Goal: Check status: Check status

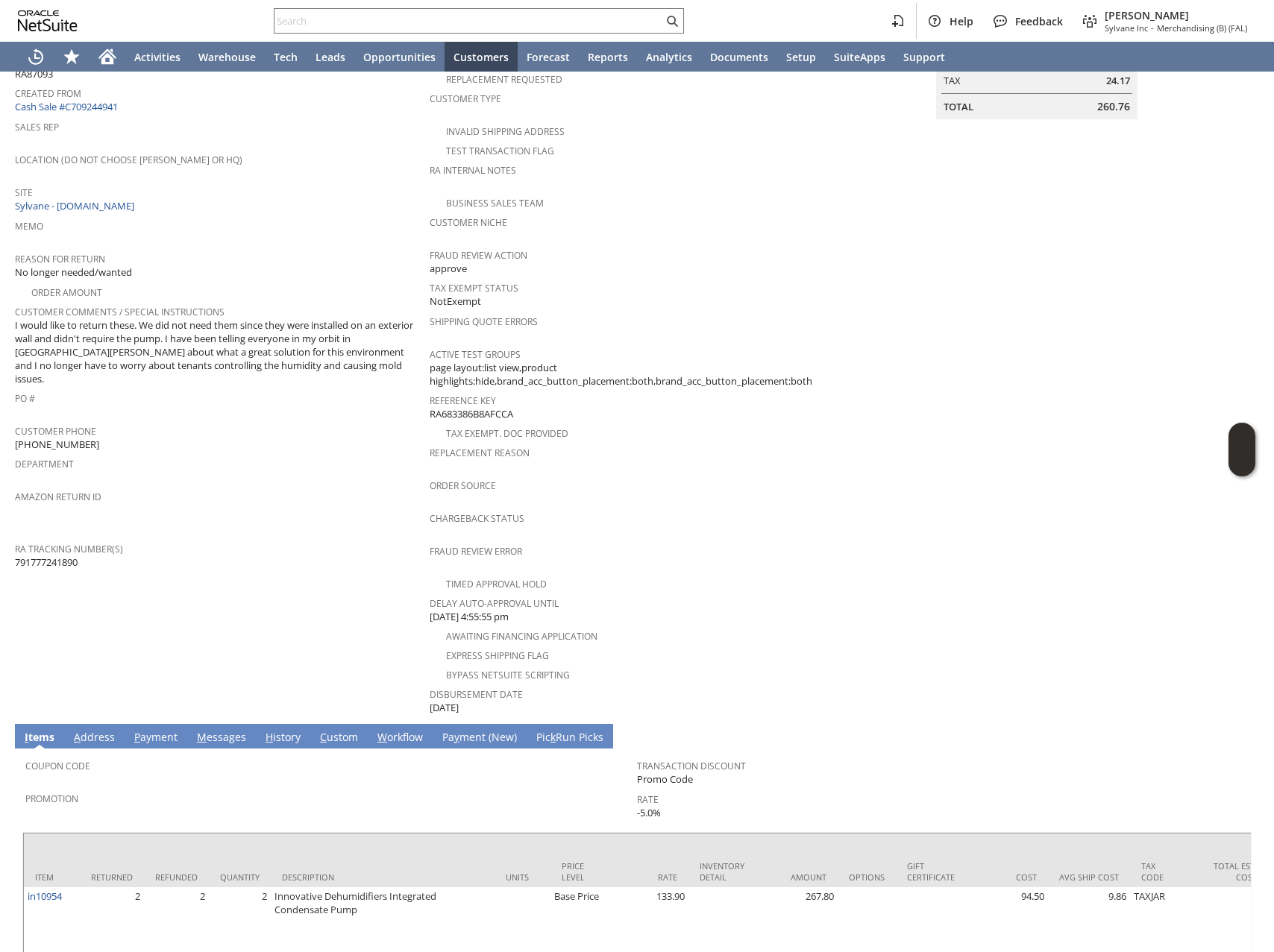
scroll to position [296, 0]
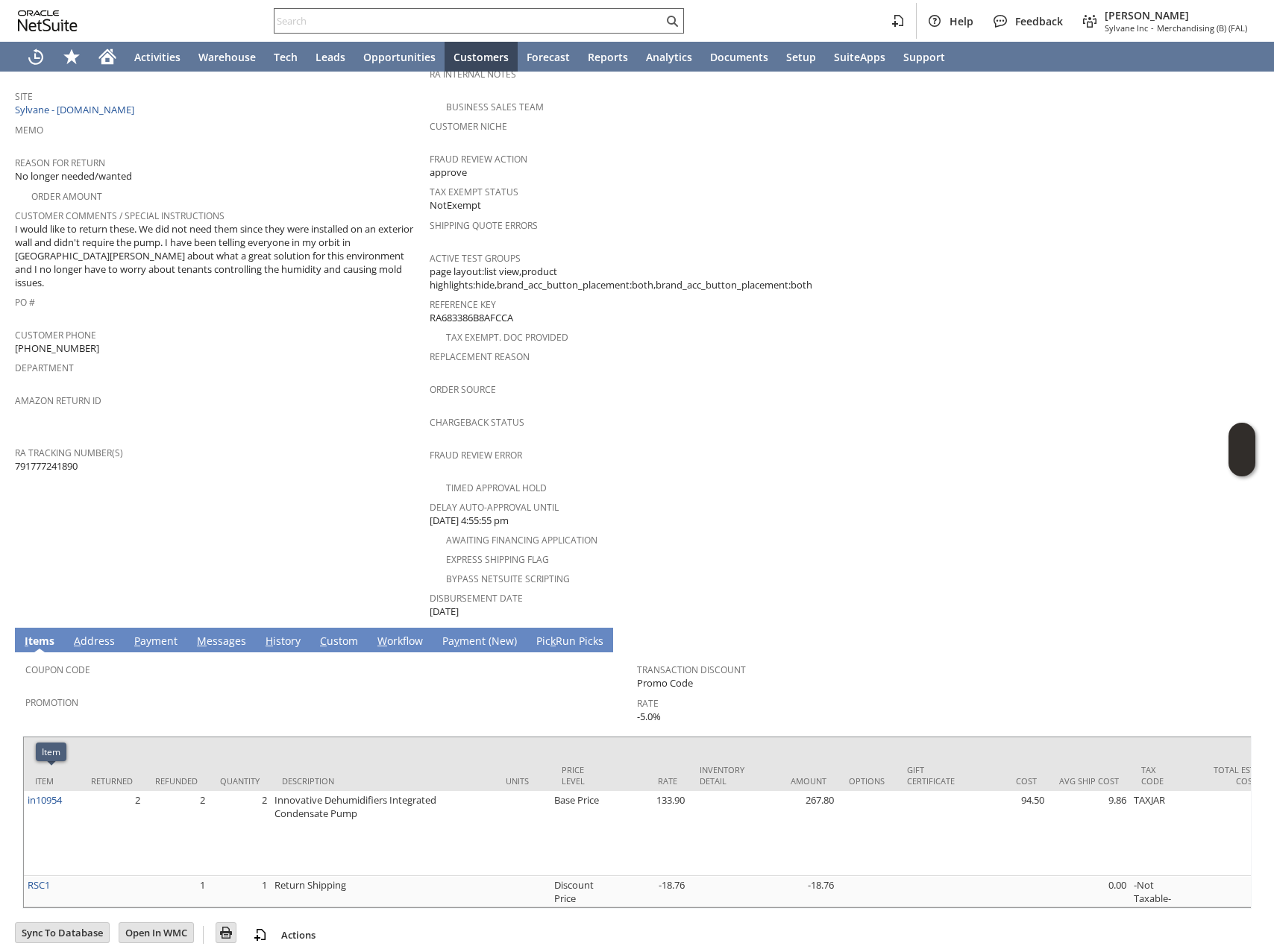
click at [500, 18] on input "text" at bounding box center [468, 21] width 388 height 18
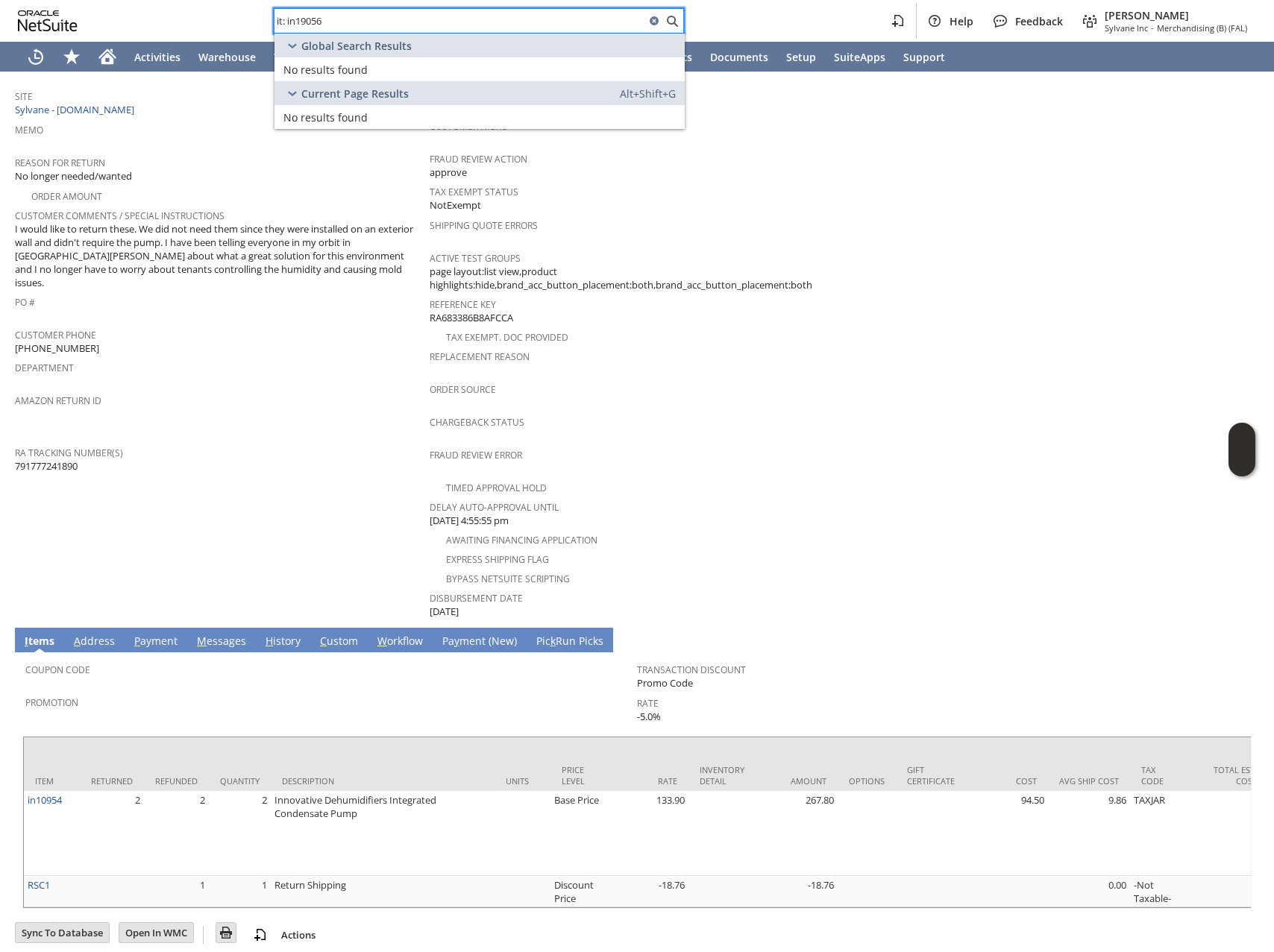
click at [316, 16] on input "it: in19056" at bounding box center [459, 21] width 371 height 18
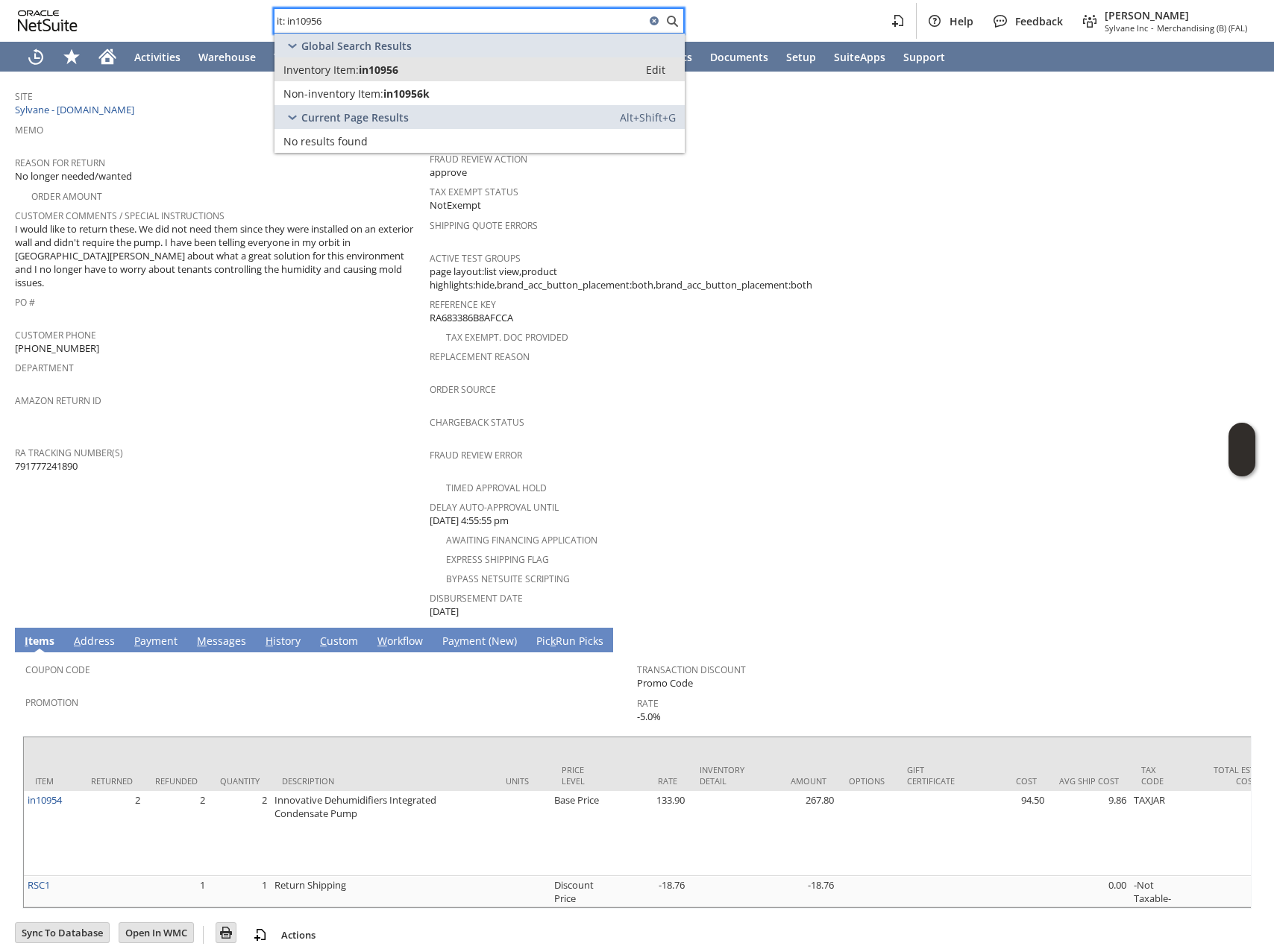
type input "it: in10956"
click at [466, 67] on div "Inventory Item: in10956" at bounding box center [457, 70] width 346 height 14
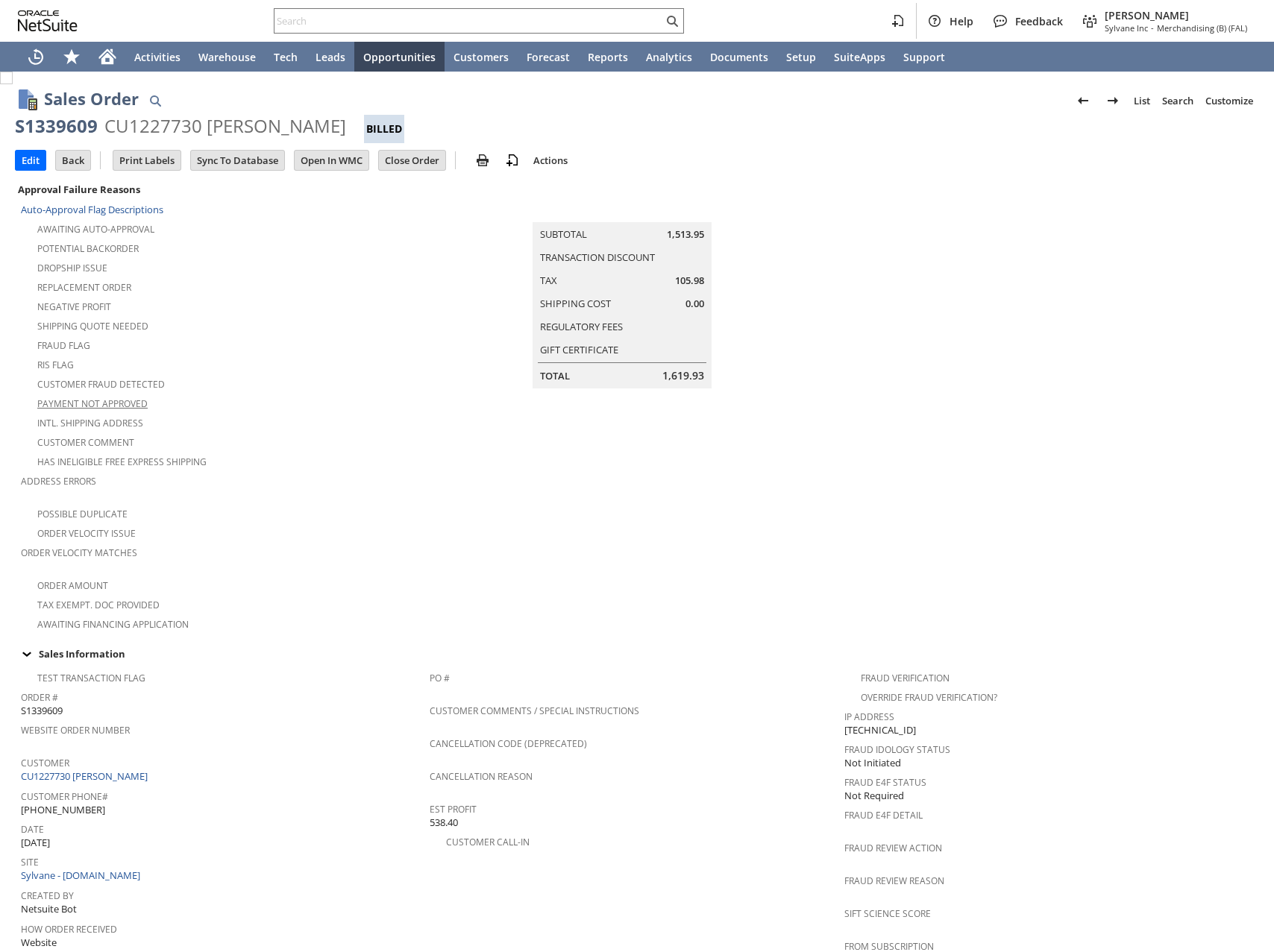
click at [127, 769] on link "CU1227730 Acela Ortega" at bounding box center [86, 775] width 130 height 14
click at [122, 769] on link "CU1227730 Acela Ortega" at bounding box center [86, 775] width 130 height 14
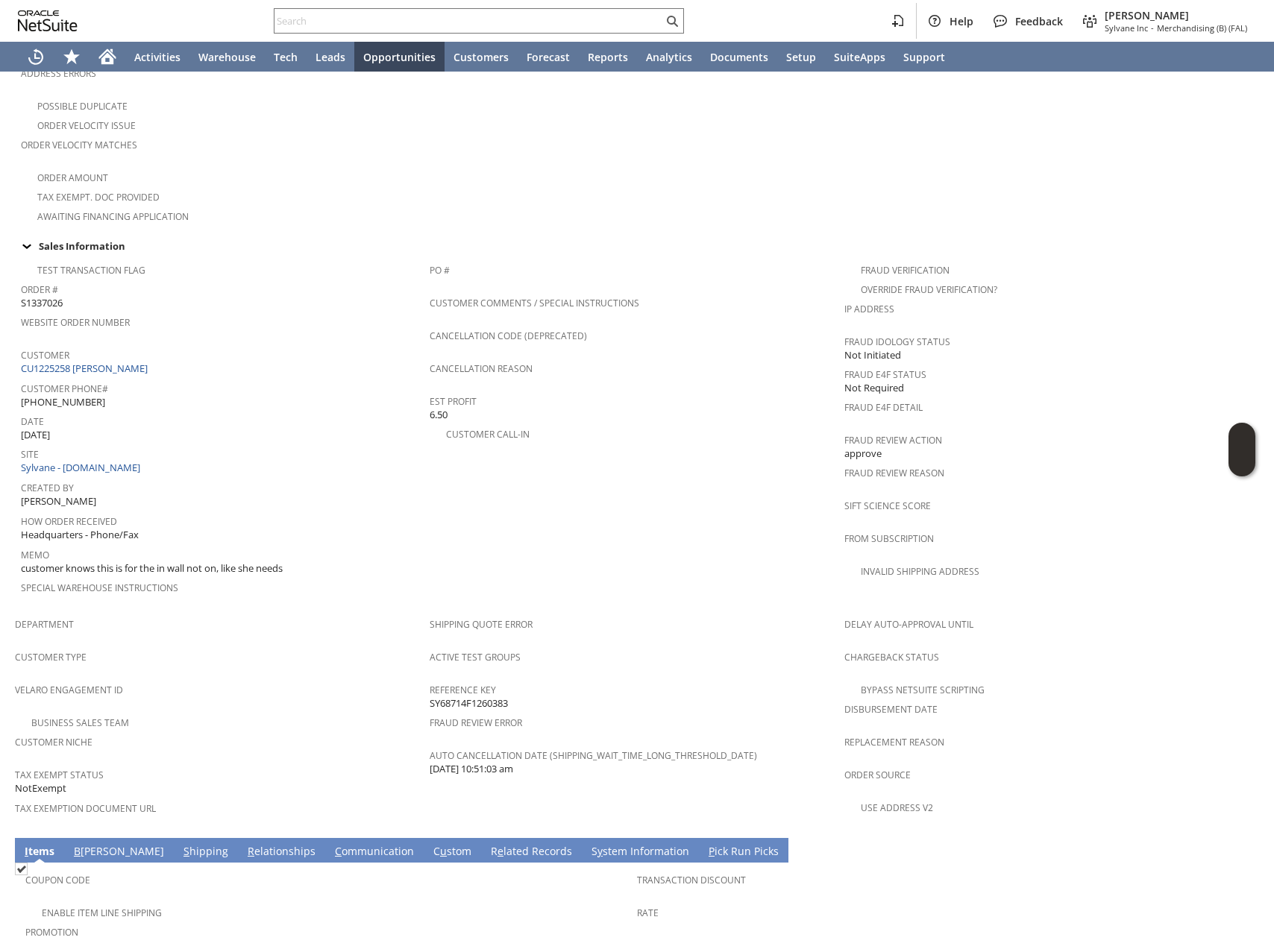
scroll to position [606, 0]
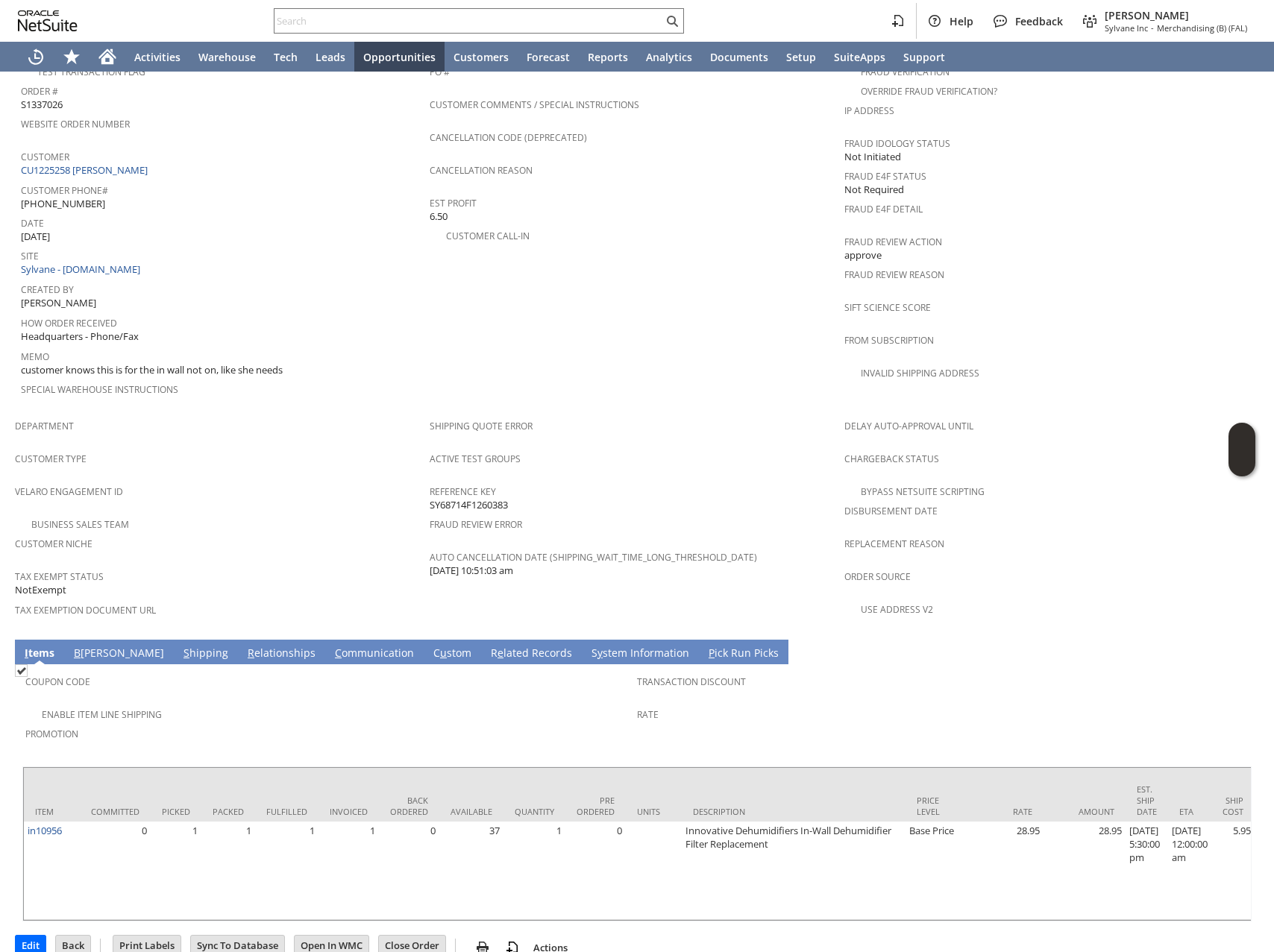
click at [331, 645] on link "C ommunication" at bounding box center [375, 653] width 87 height 16
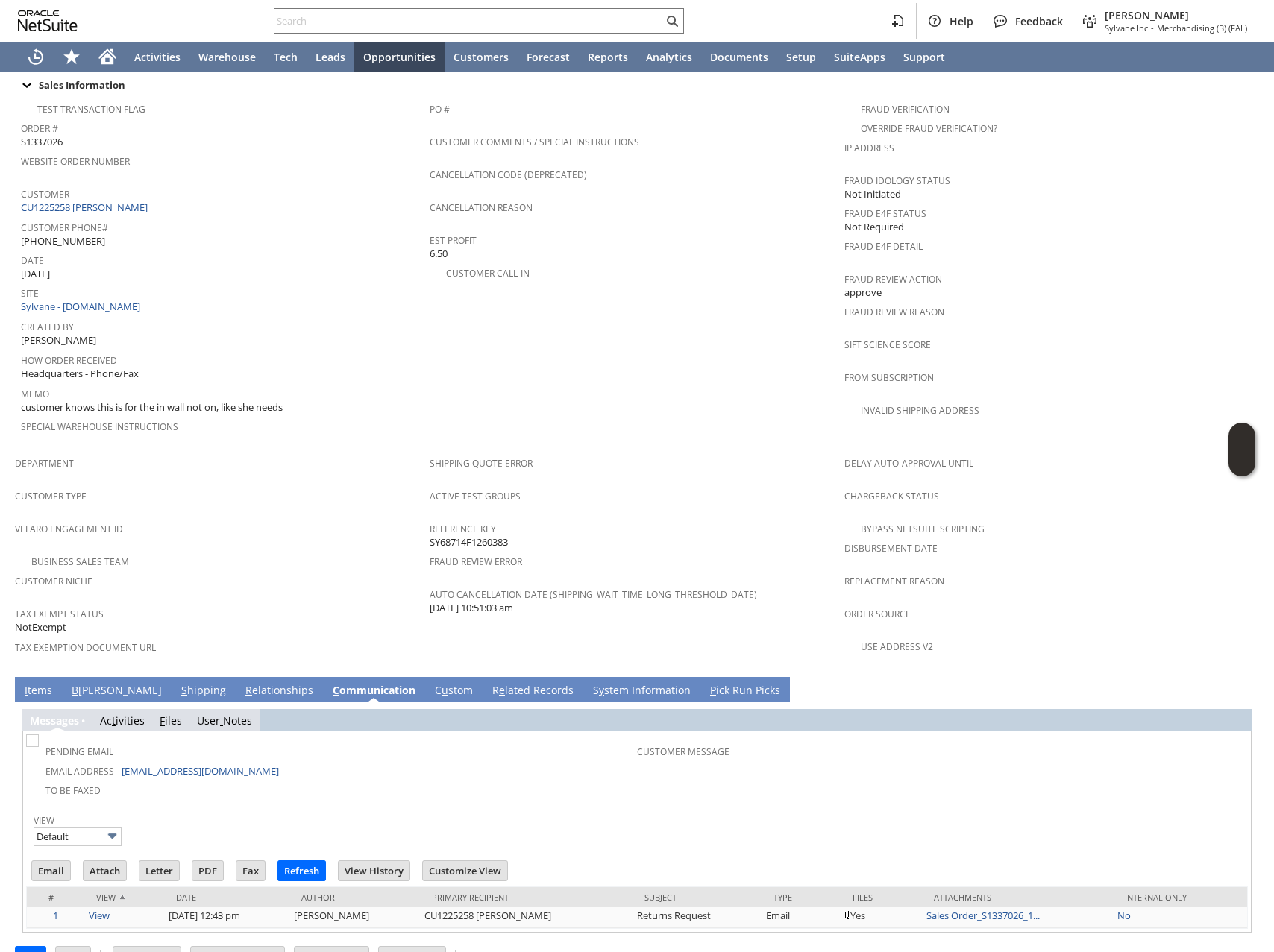
scroll to position [0, 0]
drag, startPoint x: 119, startPoint y: 381, endPoint x: 265, endPoint y: 378, distance: 146.0
click at [265, 400] on span "customer knows this is for the in wall not on, like she needs" at bounding box center [152, 407] width 262 height 14
click at [100, 909] on link "View" at bounding box center [99, 915] width 21 height 14
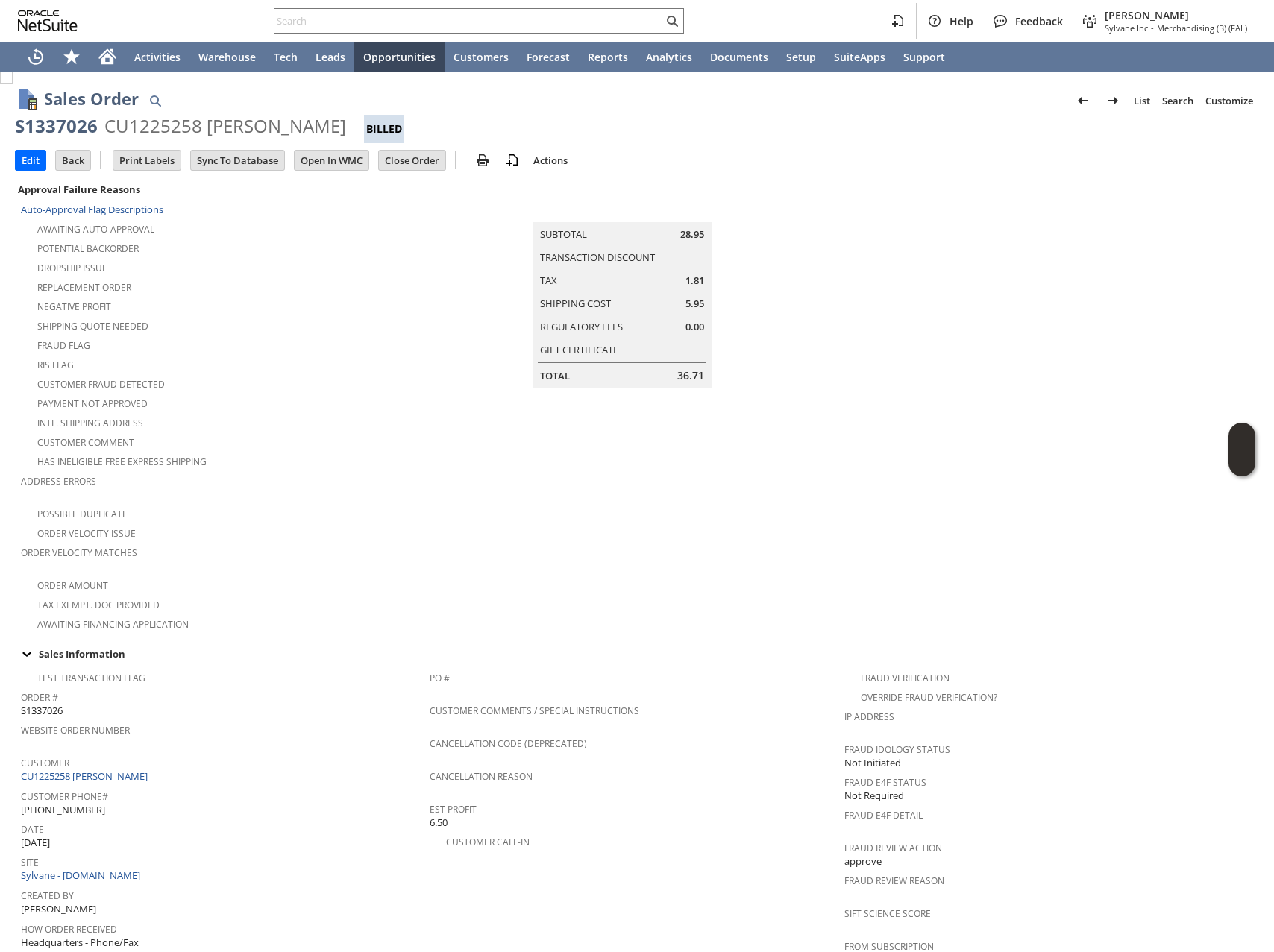
click at [166, 122] on div "CU1225258 Monica Espinoza" at bounding box center [225, 126] width 242 height 24
copy div "CU1225258"
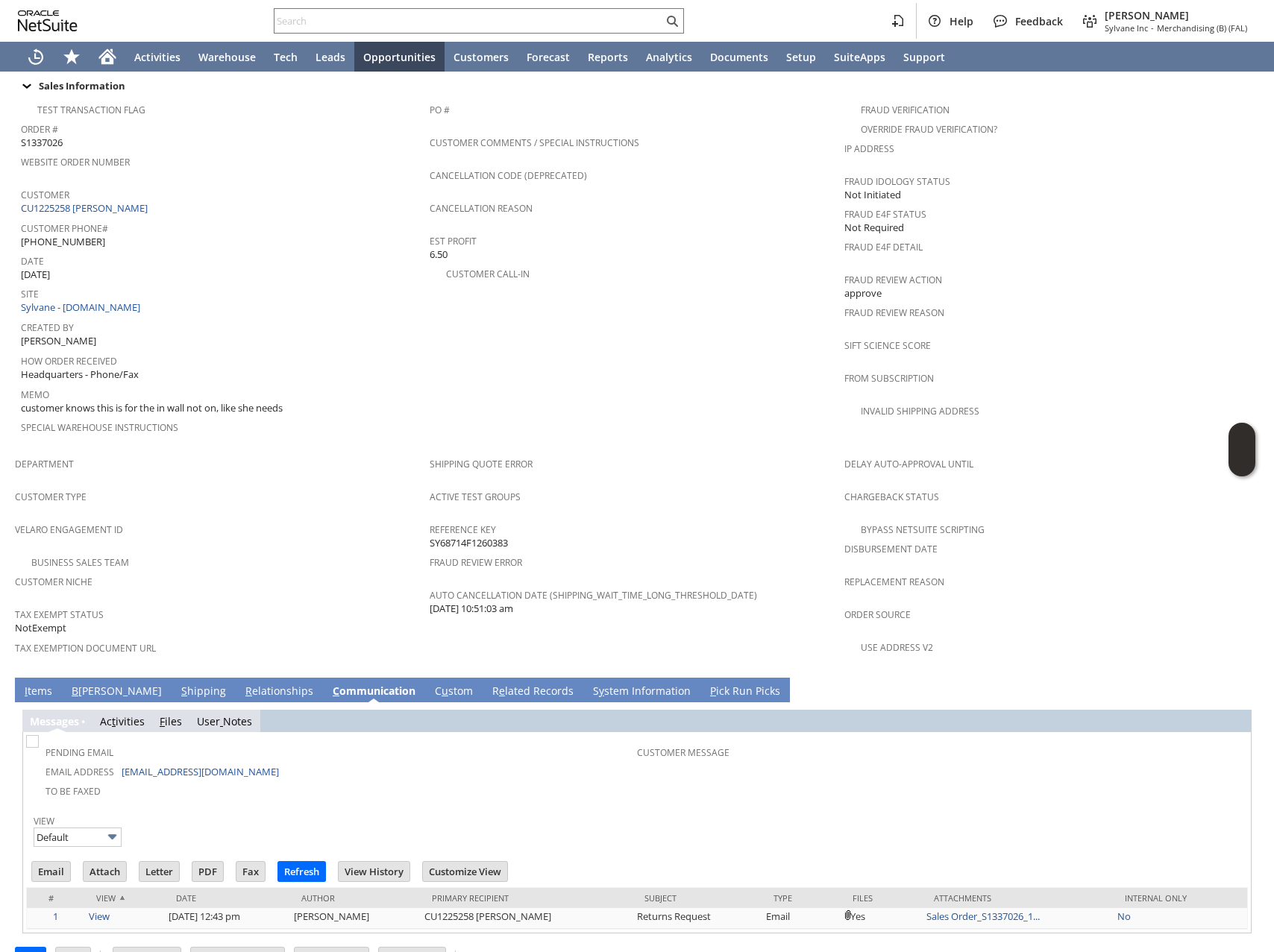
scroll to position [569, 0]
click at [32, 683] on link "I tems" at bounding box center [39, 691] width 35 height 16
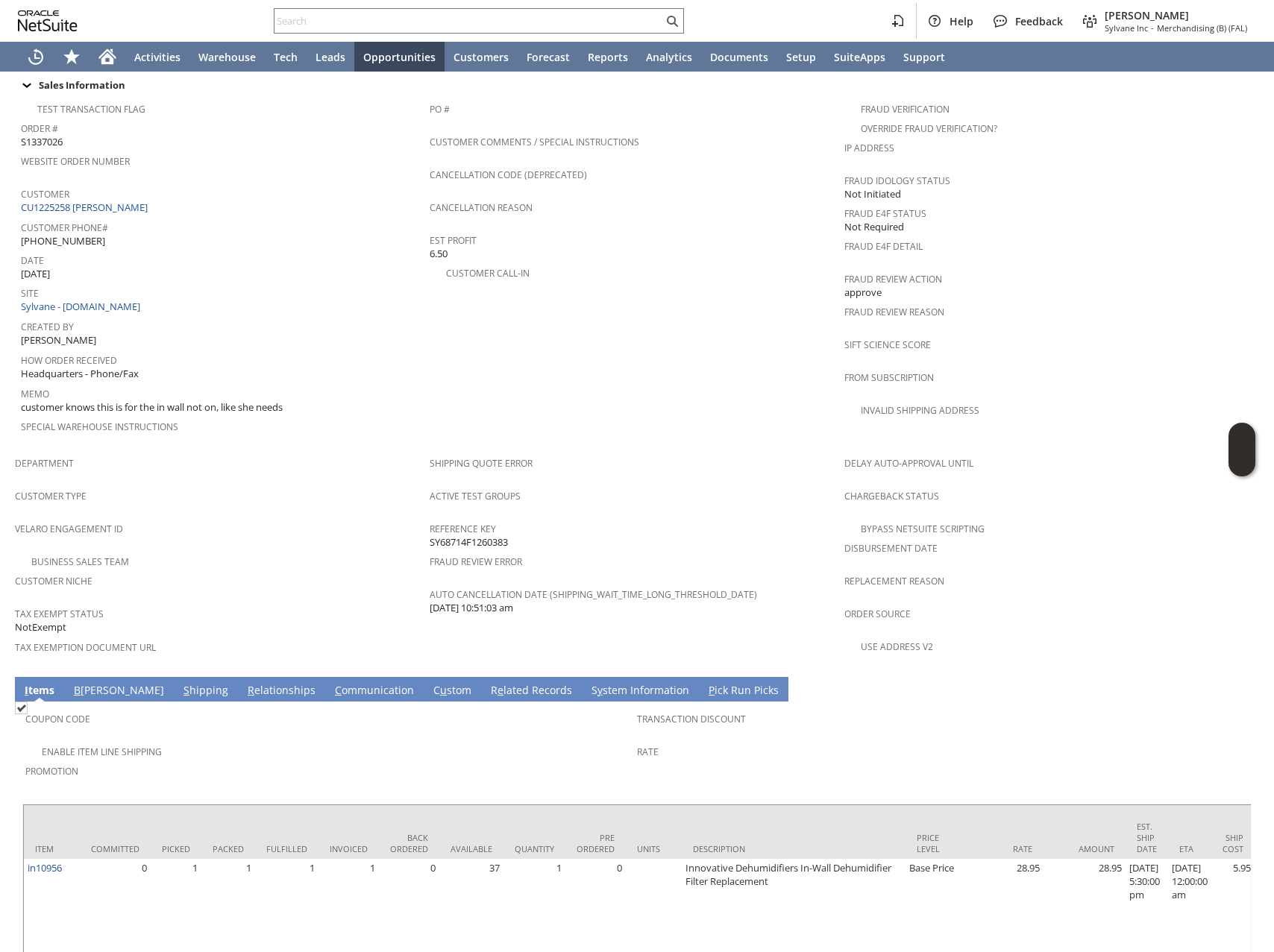
click at [244, 603] on span "Tax Exempt Status" at bounding box center [219, 611] width 408 height 17
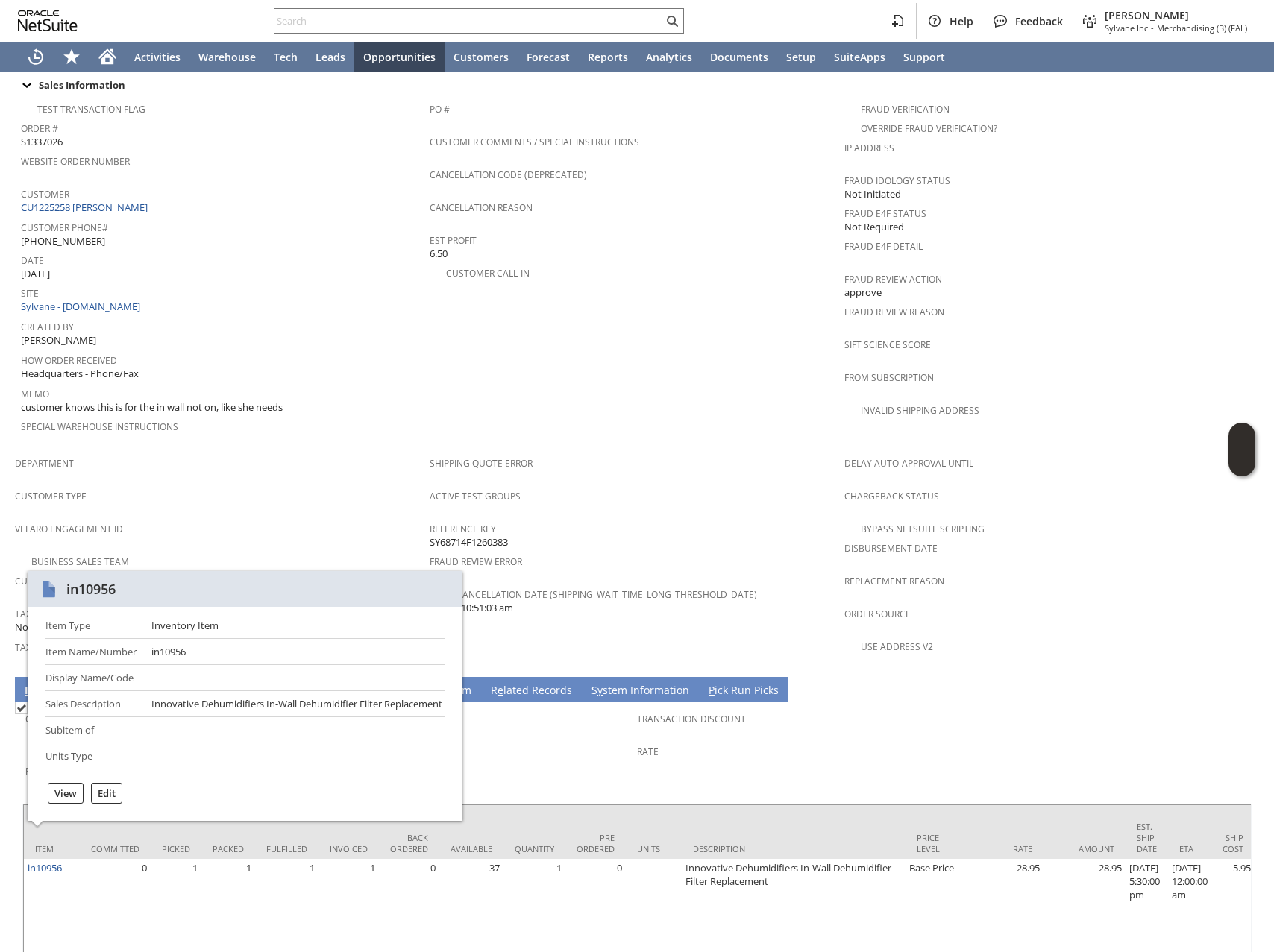
click at [279, 485] on span "Customer Type" at bounding box center [219, 493] width 408 height 17
